Goal: Task Accomplishment & Management: Use online tool/utility

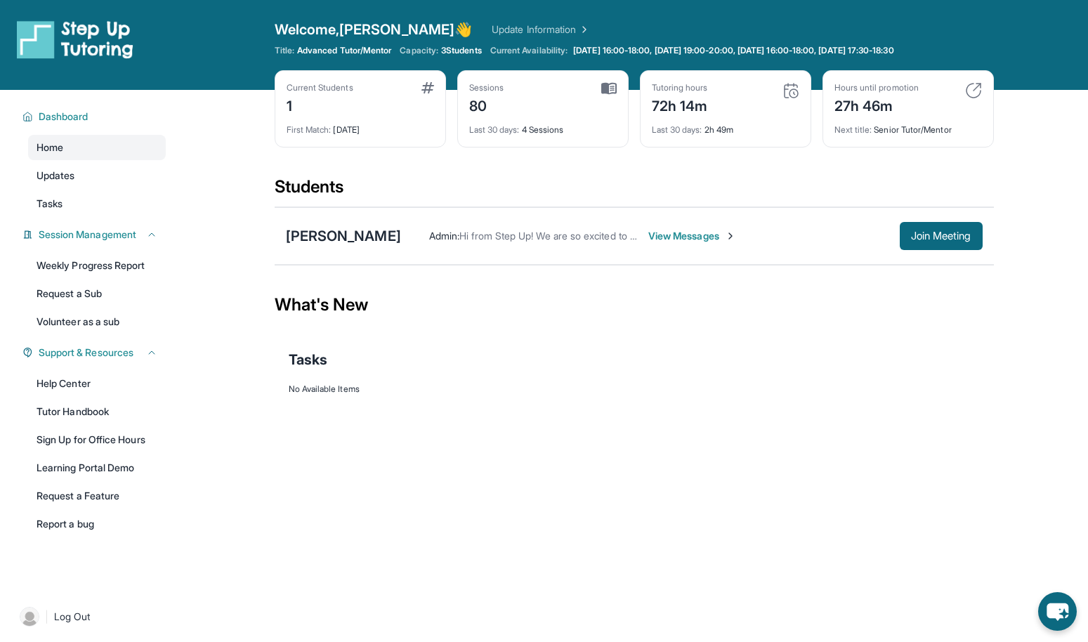
scroll to position [76, 0]
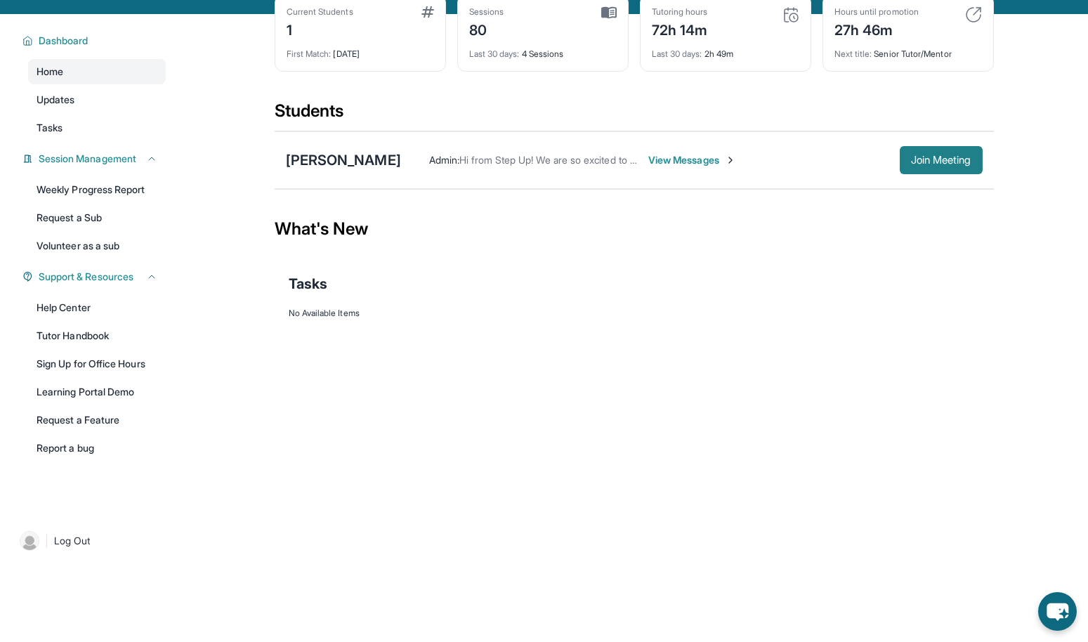
click at [925, 156] on span "Join Meeting" at bounding box center [941, 160] width 60 height 8
click at [927, 156] on span "Join Meeting" at bounding box center [941, 160] width 60 height 8
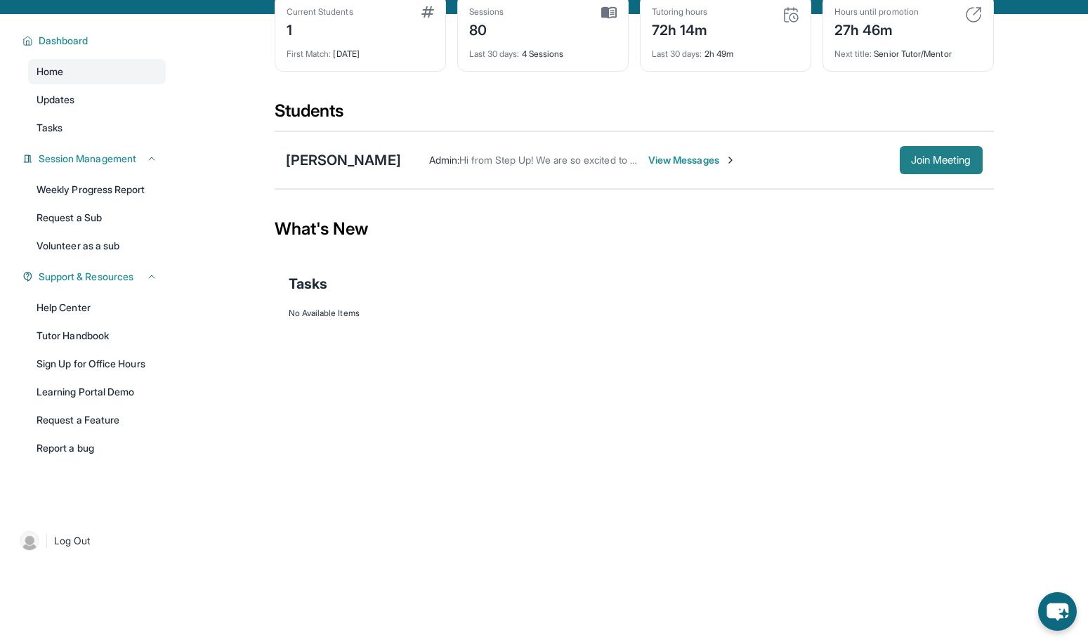
click at [927, 156] on span "Join Meeting" at bounding box center [941, 160] width 60 height 8
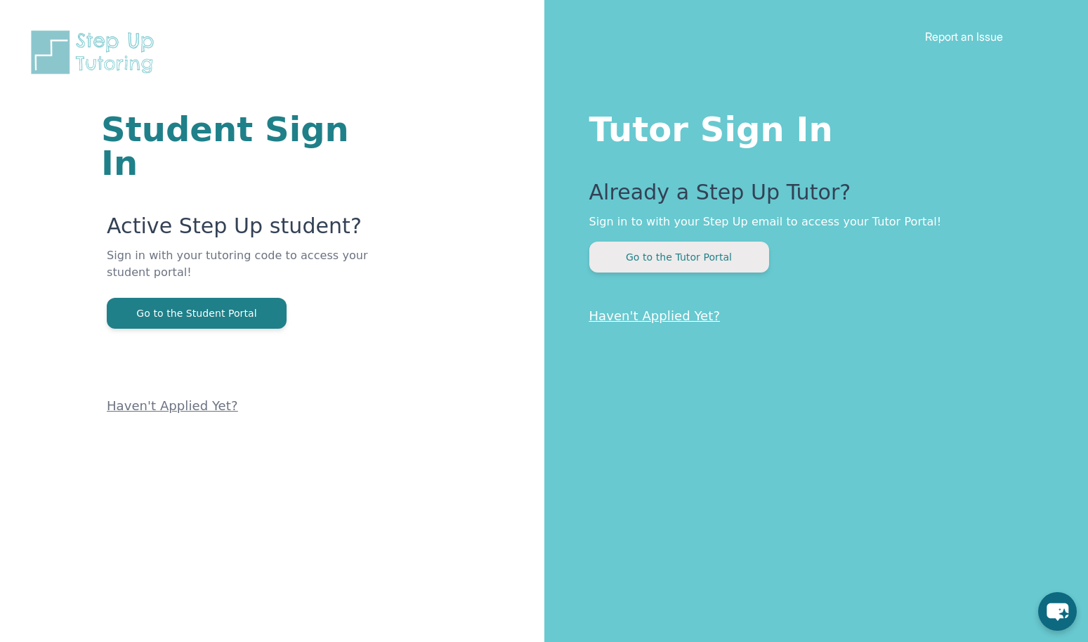
click at [678, 259] on button "Go to the Tutor Portal" at bounding box center [679, 257] width 180 height 31
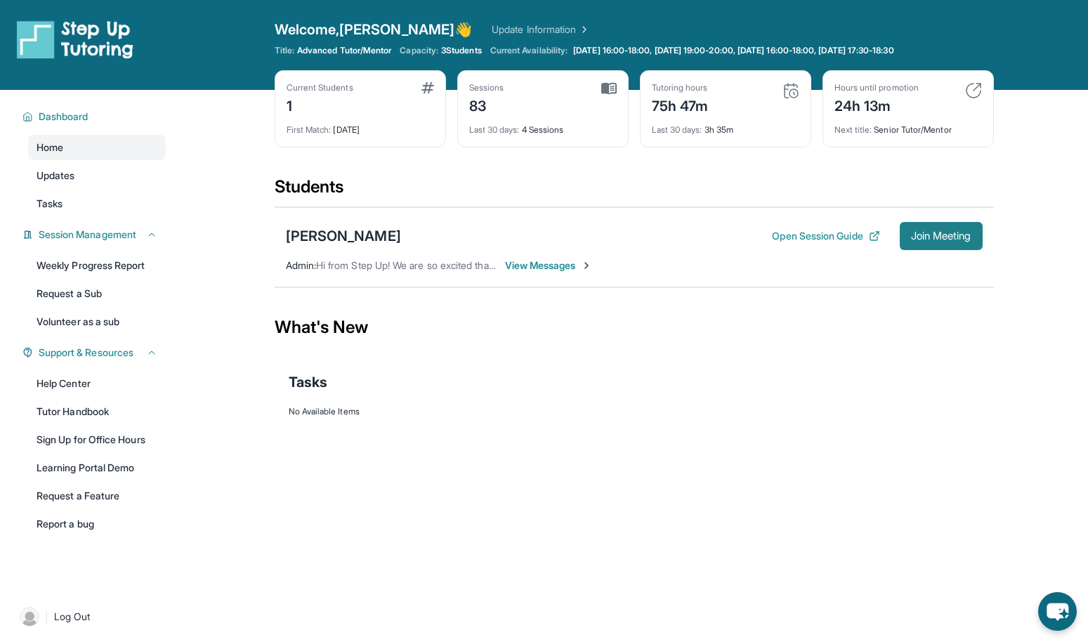
click at [920, 240] on span "Join Meeting" at bounding box center [941, 236] width 60 height 8
click at [934, 228] on button "Join Meeting" at bounding box center [940, 236] width 83 height 28
click at [939, 232] on span "Join Meeting" at bounding box center [941, 236] width 60 height 8
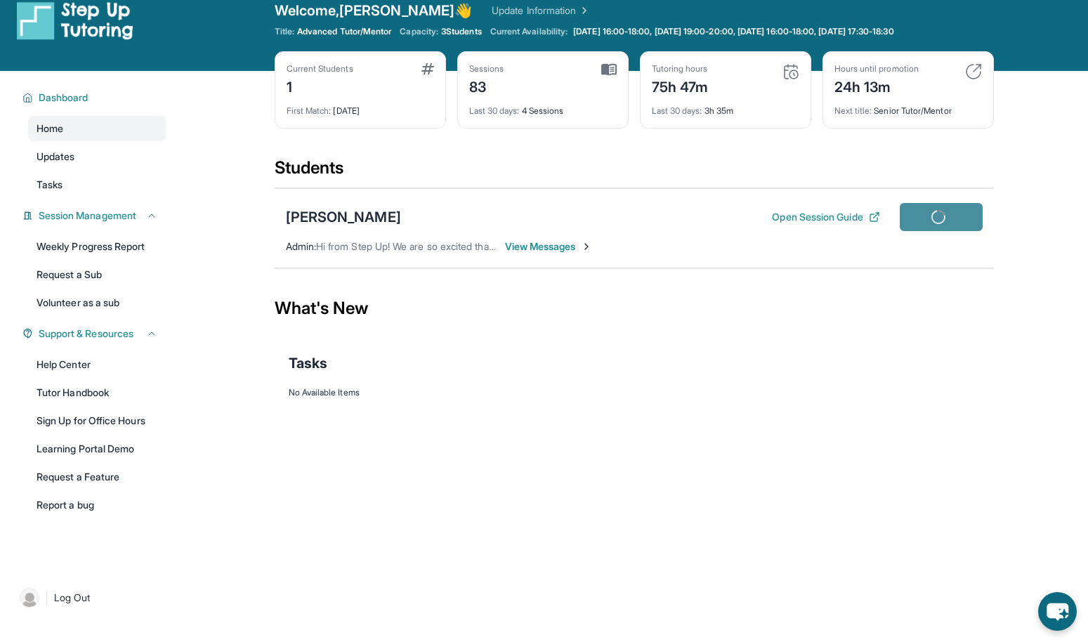
scroll to position [20, 0]
